Goal: Information Seeking & Learning: Learn about a topic

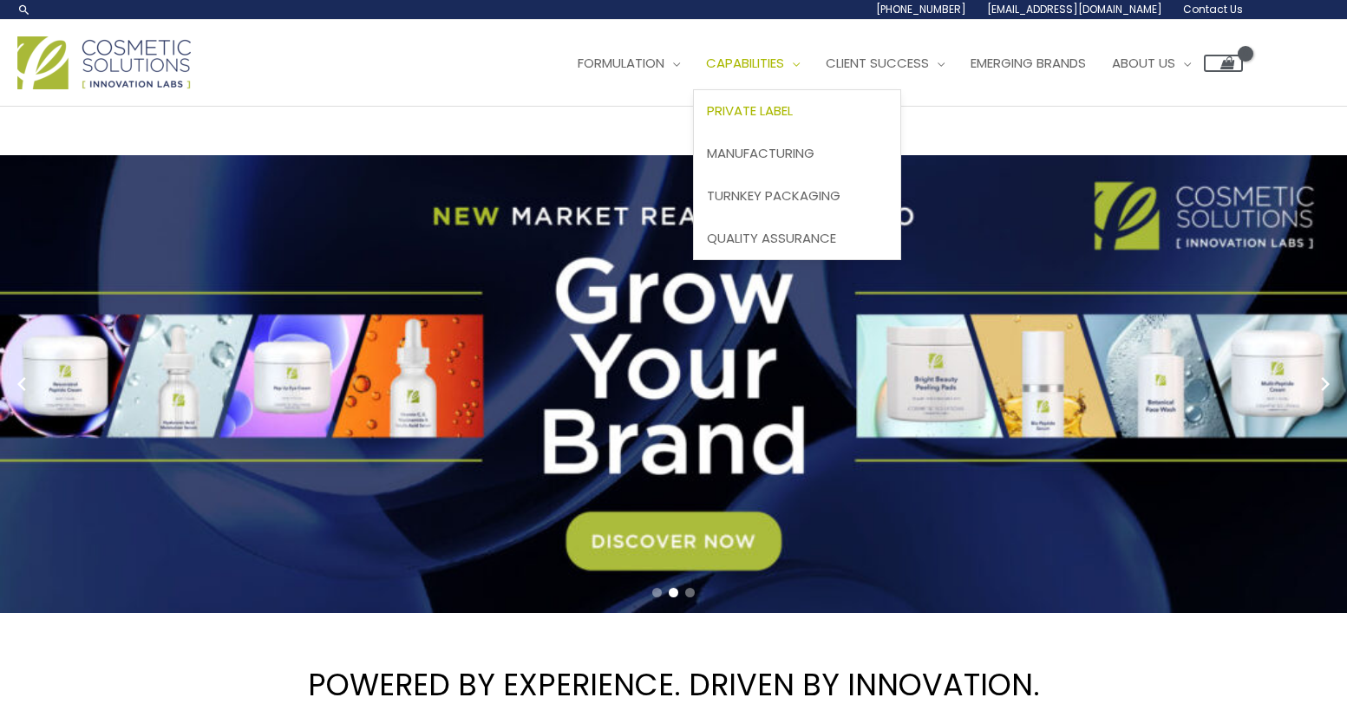
click at [707, 120] on span "Private Label" at bounding box center [750, 110] width 86 height 18
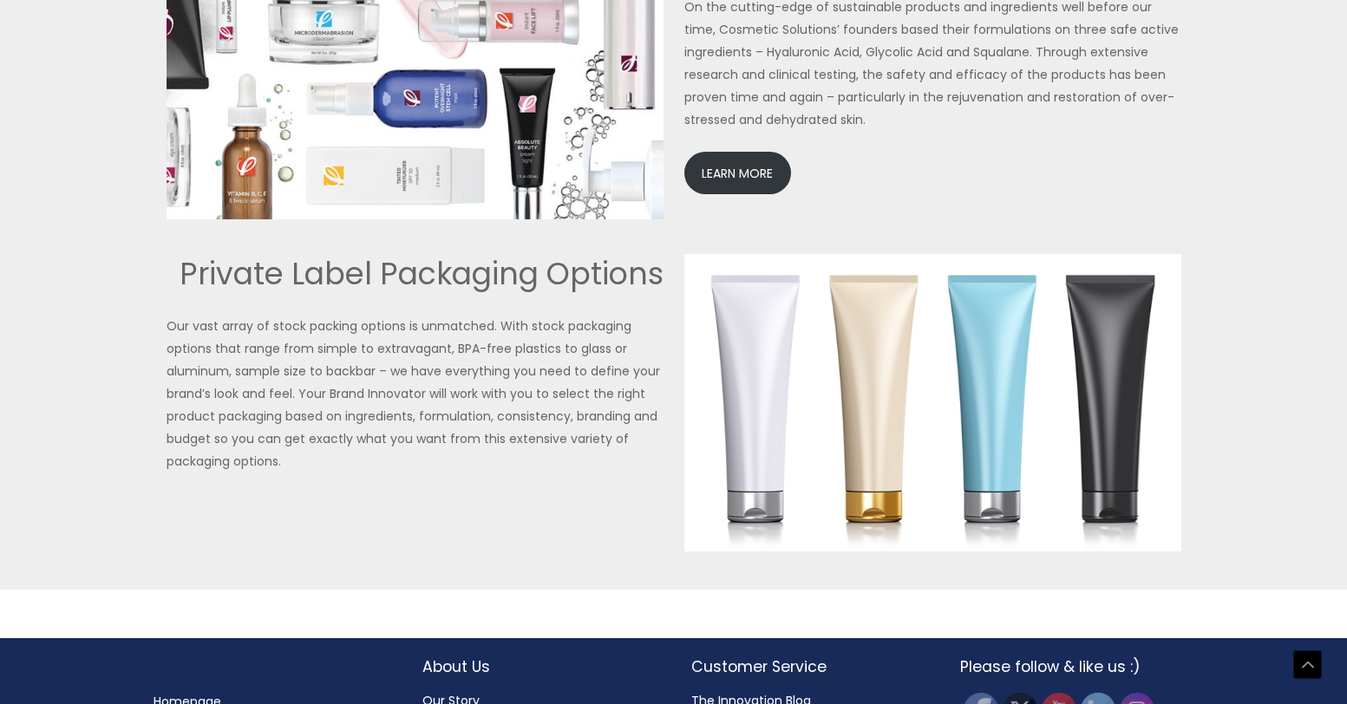
scroll to position [3953, 0]
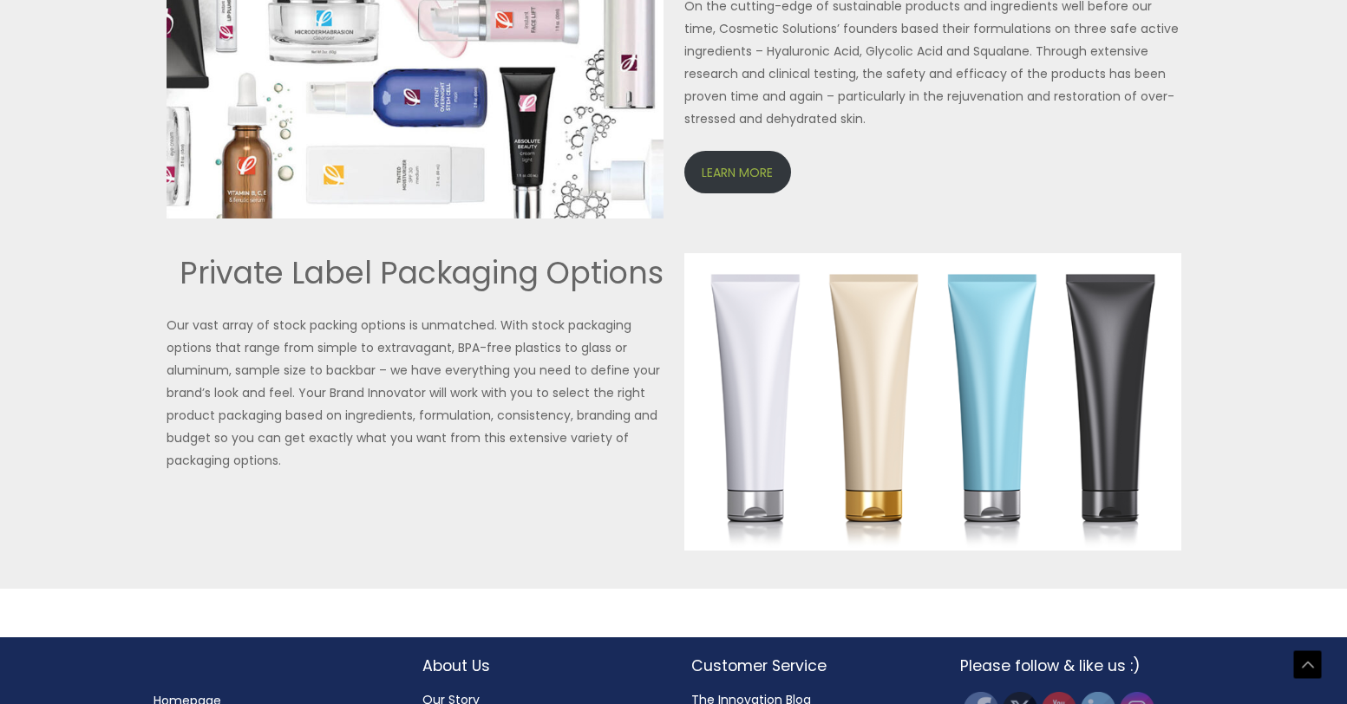
click at [744, 193] on link "LEARN MORE" at bounding box center [737, 172] width 107 height 43
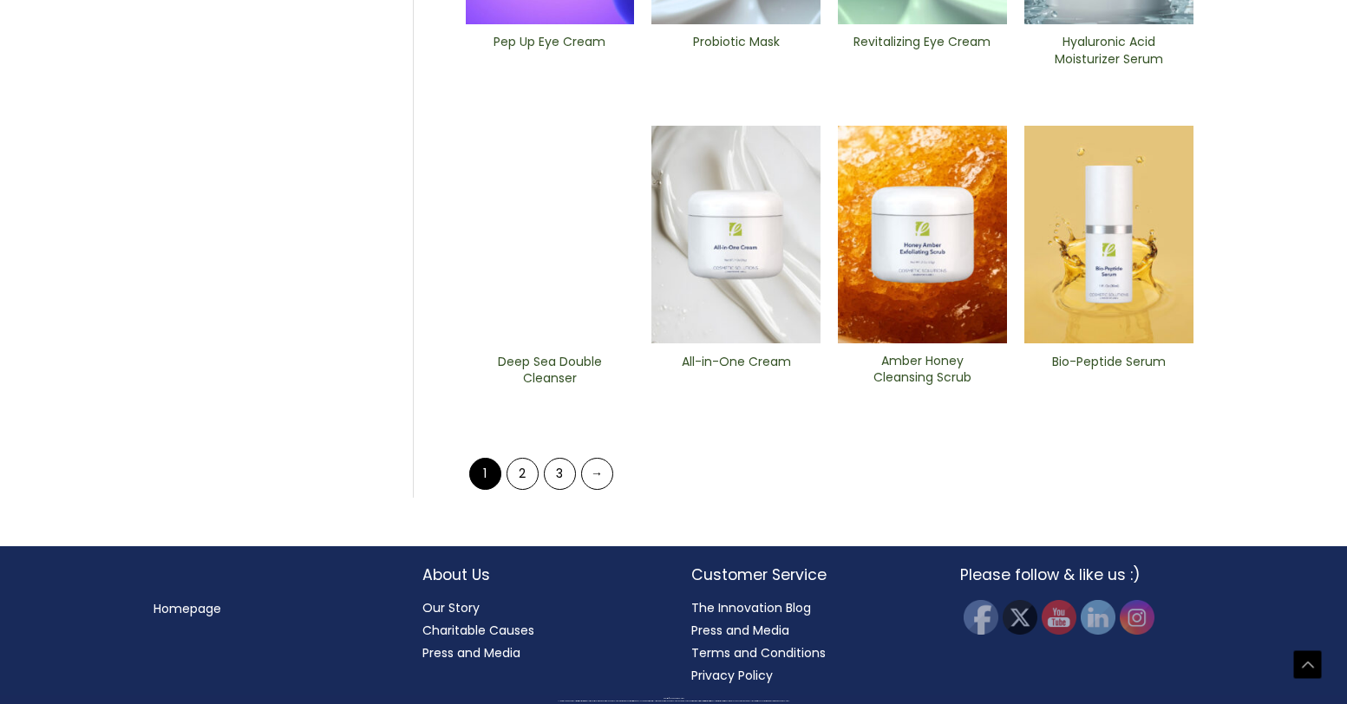
scroll to position [1033, 0]
click at [525, 490] on link "2" at bounding box center [523, 474] width 32 height 32
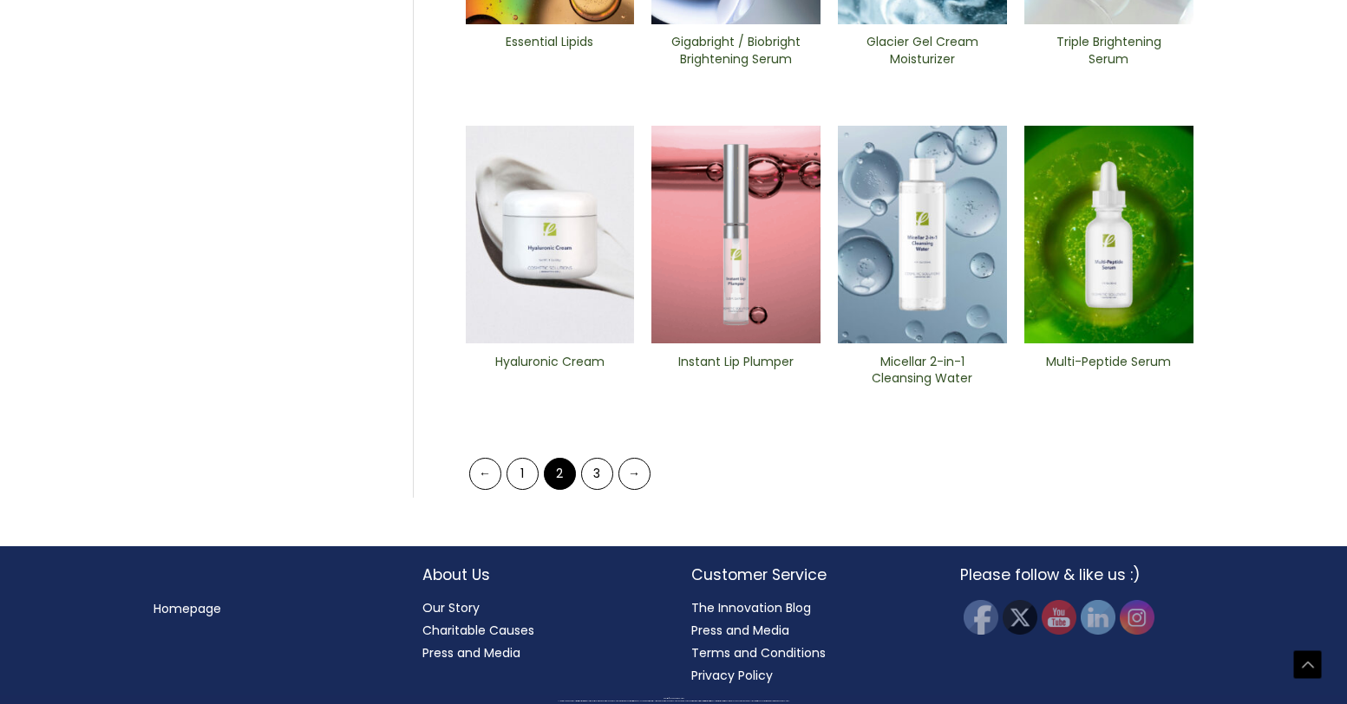
scroll to position [1048, 0]
click at [548, 344] on img at bounding box center [550, 235] width 169 height 219
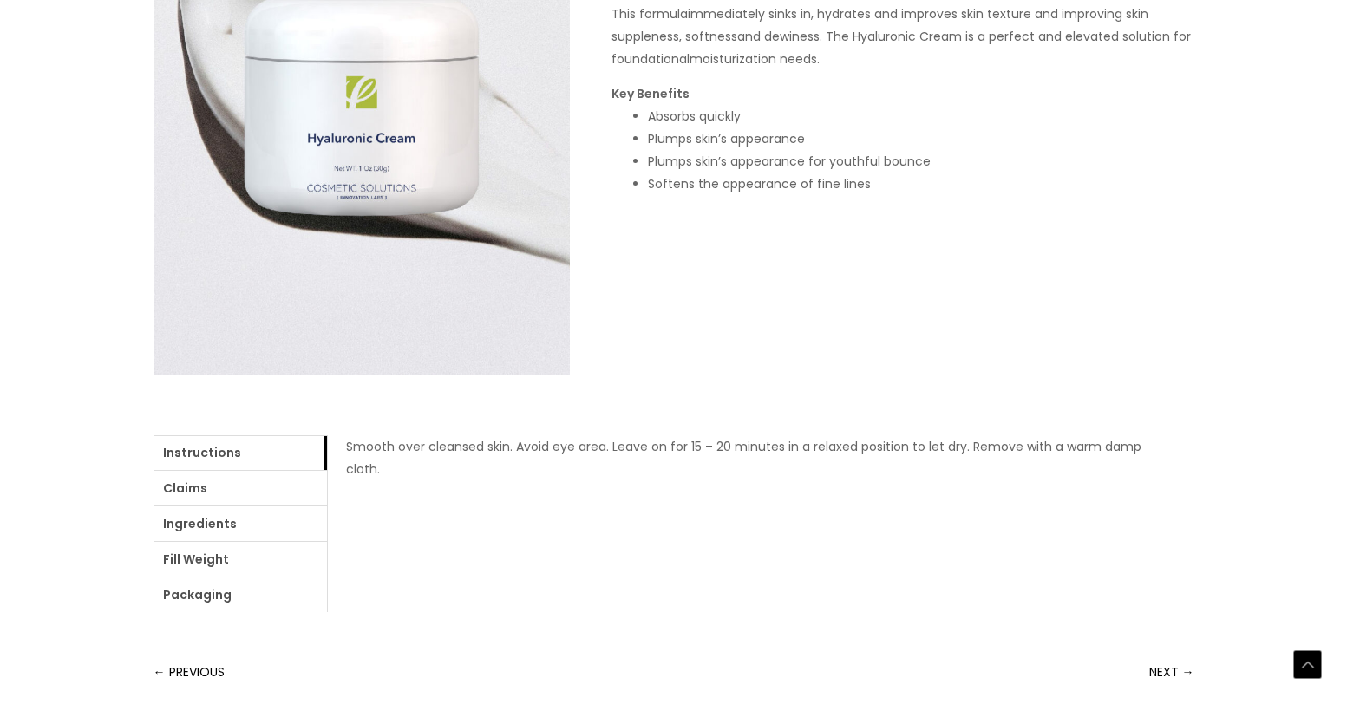
scroll to position [347, 0]
